Goal: Find specific page/section: Find specific page/section

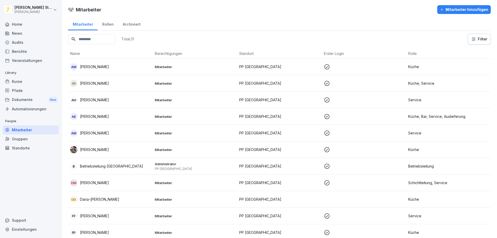
click at [16, 24] on div "Home" at bounding box center [31, 24] width 56 height 9
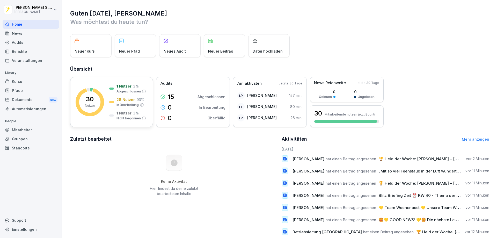
click at [123, 87] on p "1 Nutzer" at bounding box center [123, 85] width 15 height 5
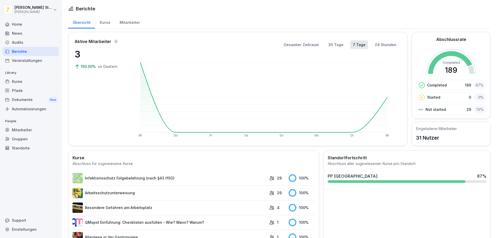
click at [378, 180] on div "PP [GEOGRAPHIC_DATA] 87 %" at bounding box center [407, 178] width 163 height 14
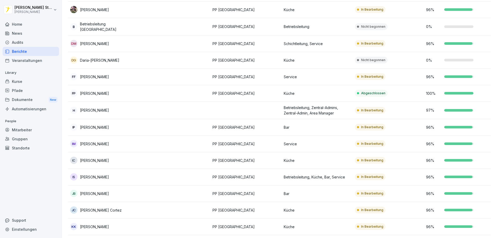
scroll to position [113, 0]
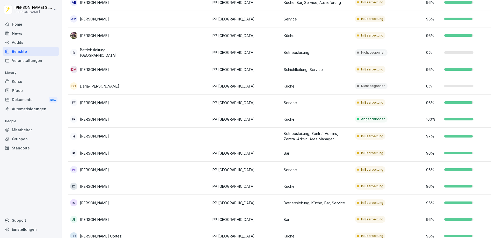
click at [452, 118] on div at bounding box center [458, 119] width 29 height 3
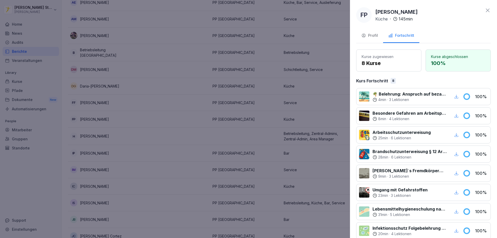
click at [485, 12] on icon at bounding box center [488, 10] width 6 height 6
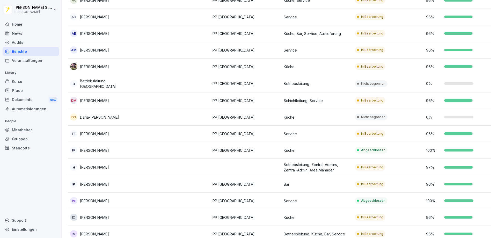
scroll to position [35, 0]
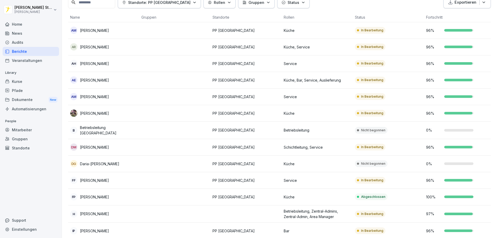
click at [16, 26] on div "Home" at bounding box center [31, 24] width 56 height 9
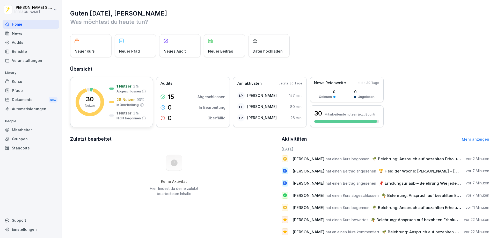
click at [121, 88] on p "1 Nutzer" at bounding box center [123, 85] width 15 height 5
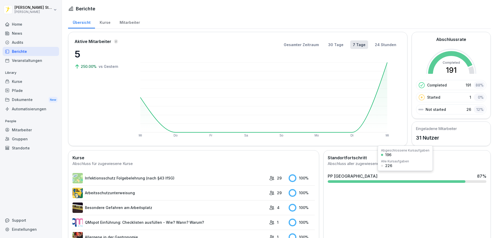
click at [380, 183] on div "PP [GEOGRAPHIC_DATA] 87 %" at bounding box center [407, 178] width 163 height 14
